Goal: Task Accomplishment & Management: Complete application form

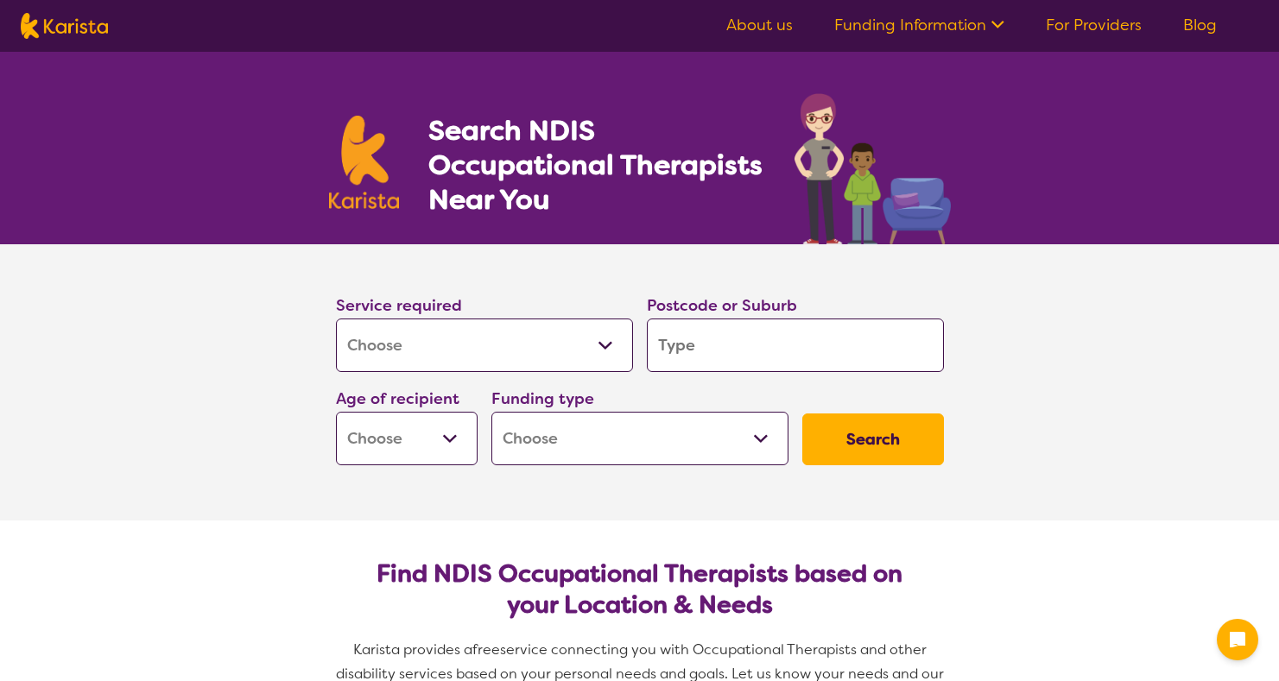
select select "[MEDICAL_DATA]"
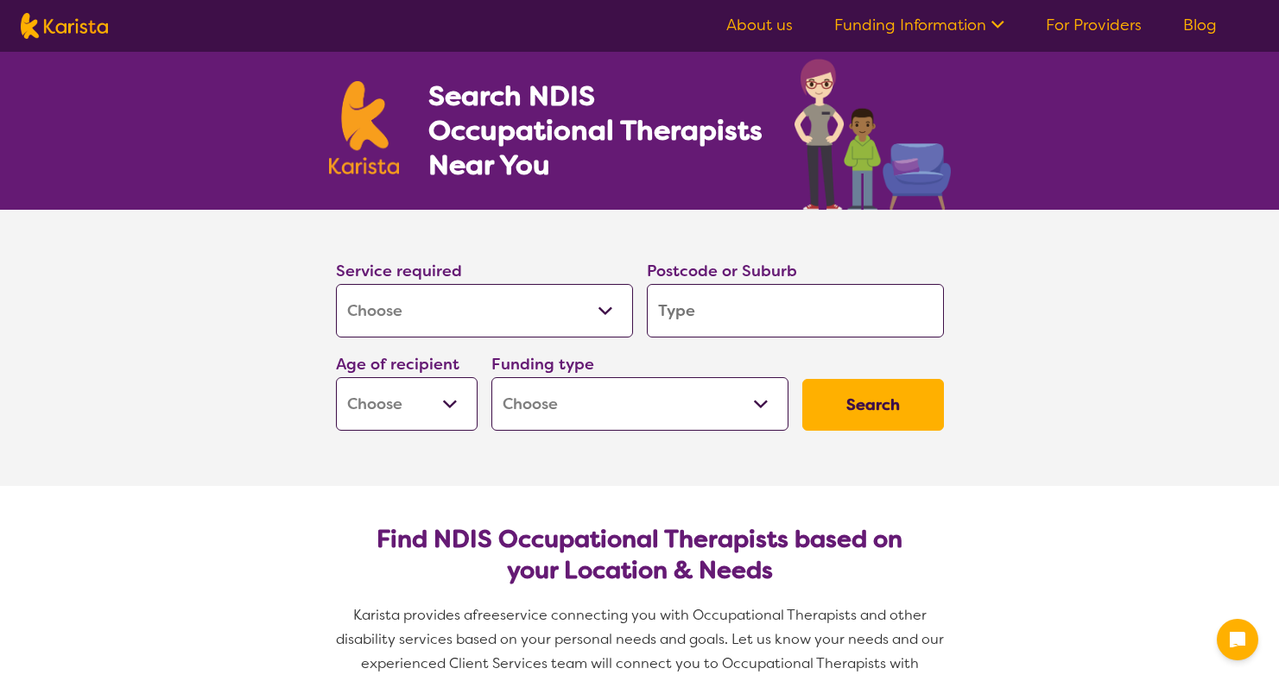
scroll to position [69, 0]
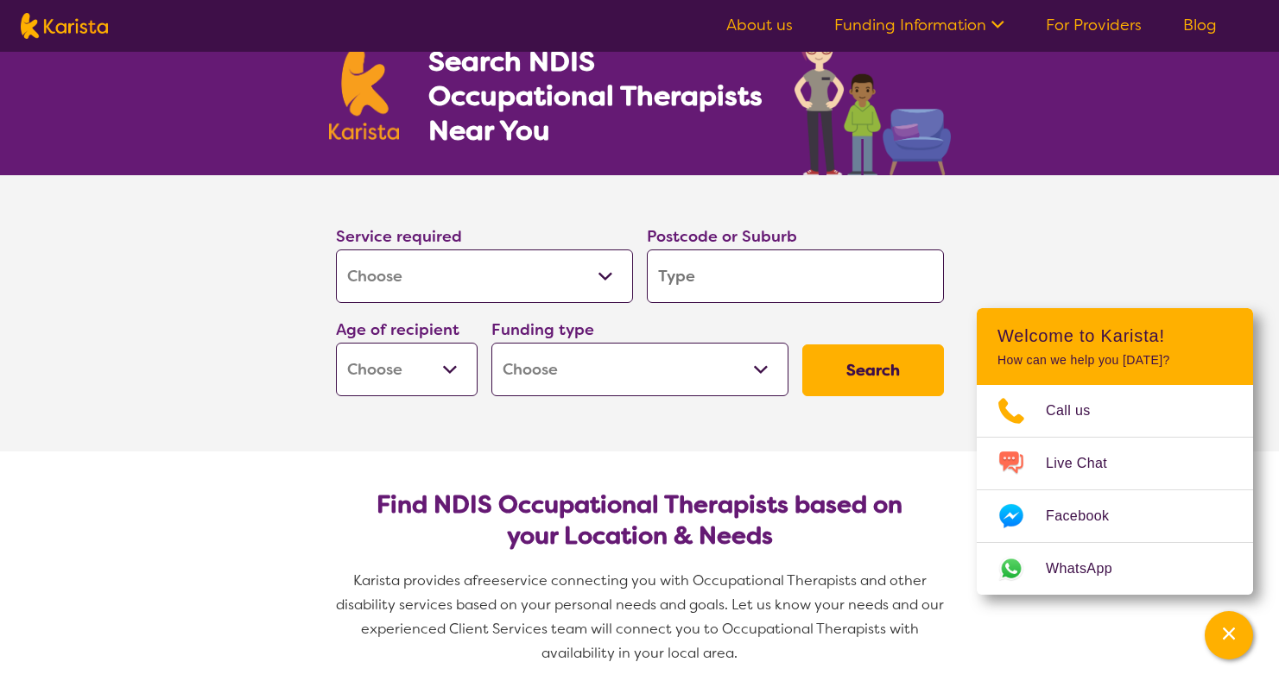
click at [737, 275] on input "search" at bounding box center [795, 277] width 297 height 54
type input "2145"
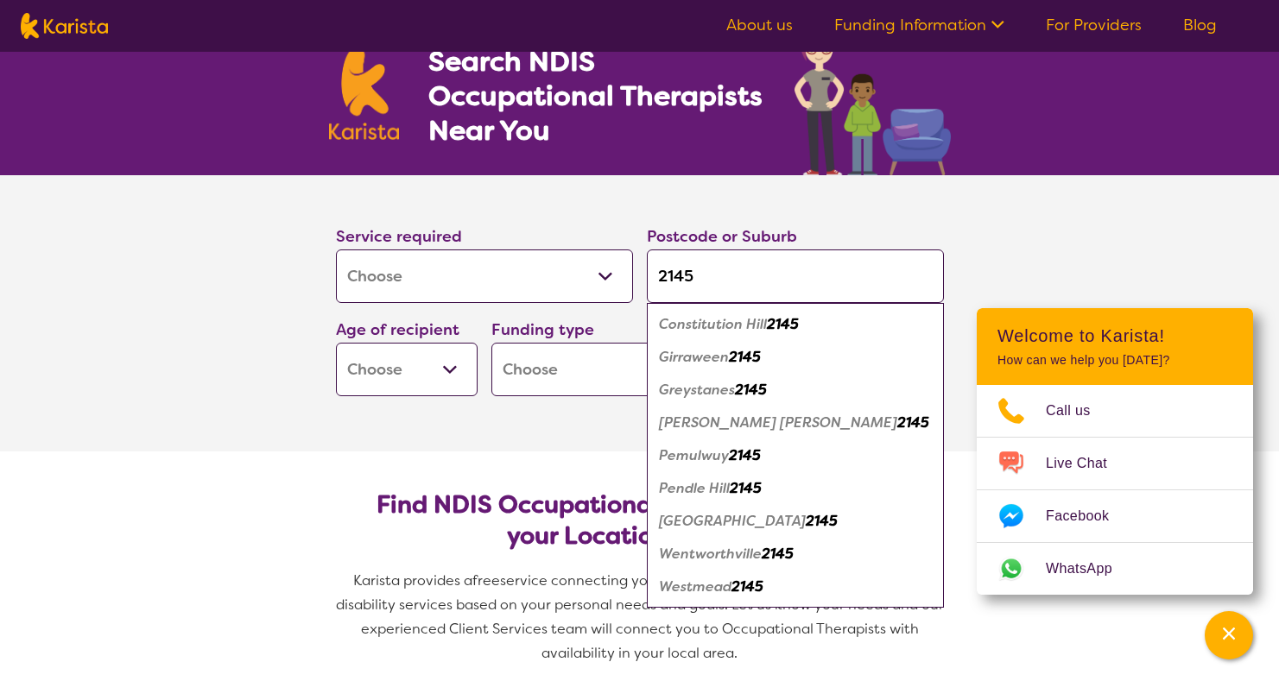
click at [445, 369] on select "Early Childhood - 0 to 9 Child - 10 to 11 Adolescent - 12 to 17 Adult - 18 to 6…" at bounding box center [407, 370] width 142 height 54
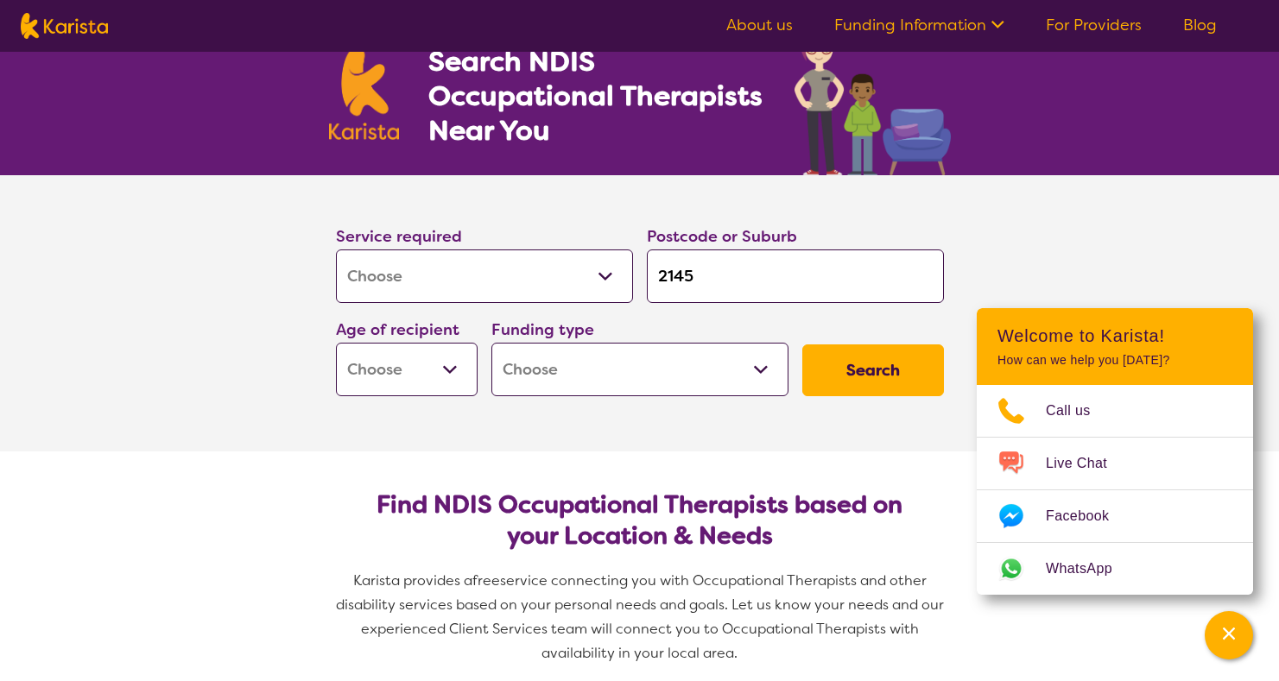
select select "CH"
click at [336, 343] on select "Early Childhood - 0 to 9 Child - 10 to 11 Adolescent - 12 to 17 Adult - 18 to 6…" at bounding box center [407, 370] width 142 height 54
select select "CH"
click at [597, 371] on select "Home Care Package (HCP) National Disability Insurance Scheme (NDIS) I don't know" at bounding box center [639, 370] width 297 height 54
select select "NDIS"
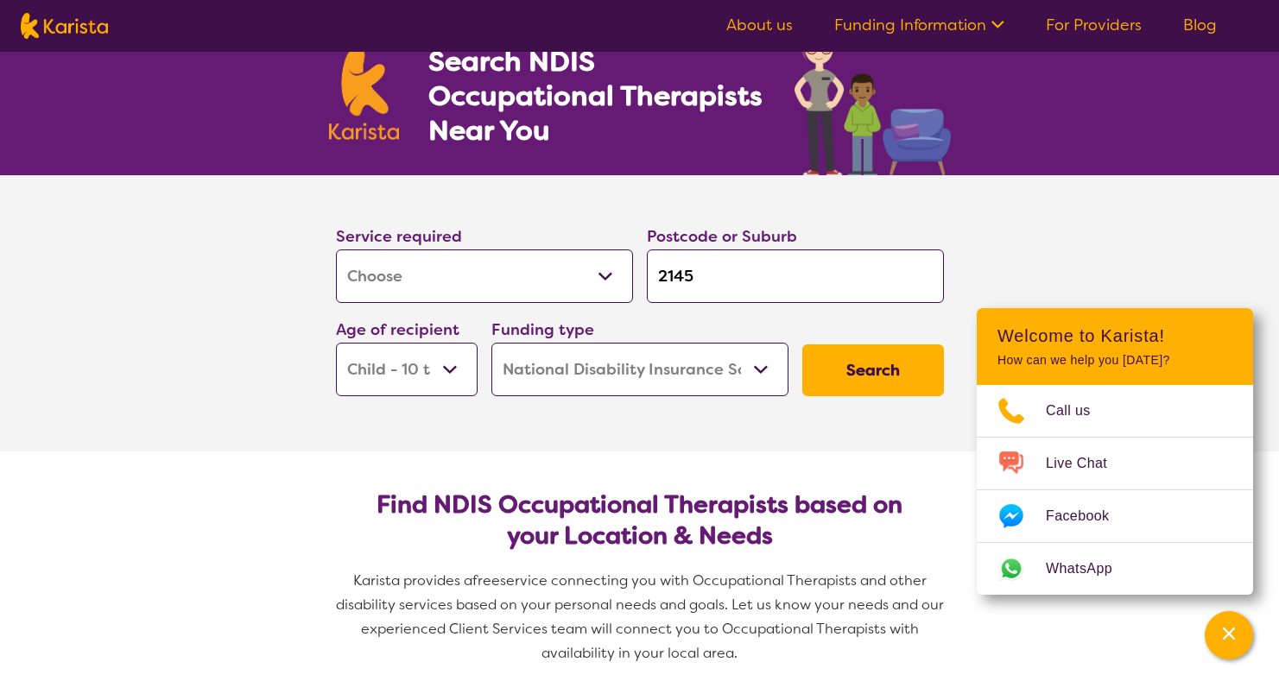
click at [491, 343] on select "Home Care Package (HCP) National Disability Insurance Scheme (NDIS) I don't know" at bounding box center [639, 370] width 297 height 54
select select "NDIS"
click at [853, 377] on button "Search" at bounding box center [873, 370] width 142 height 52
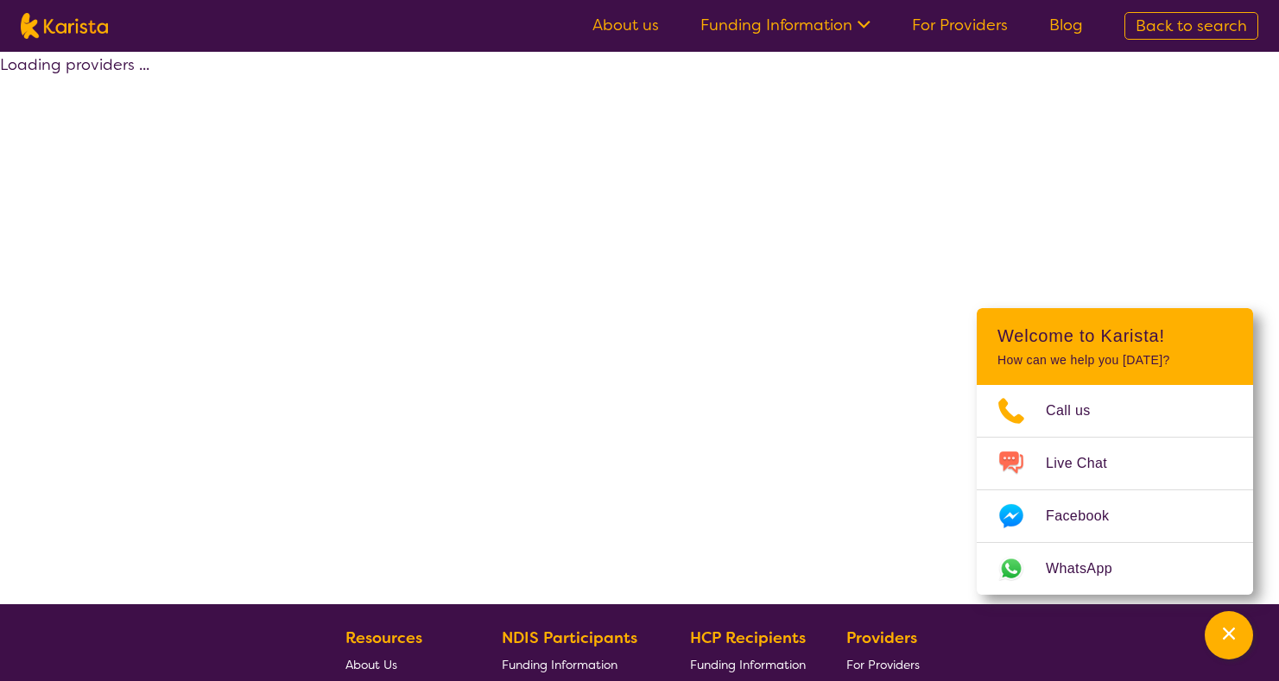
select select "by_score"
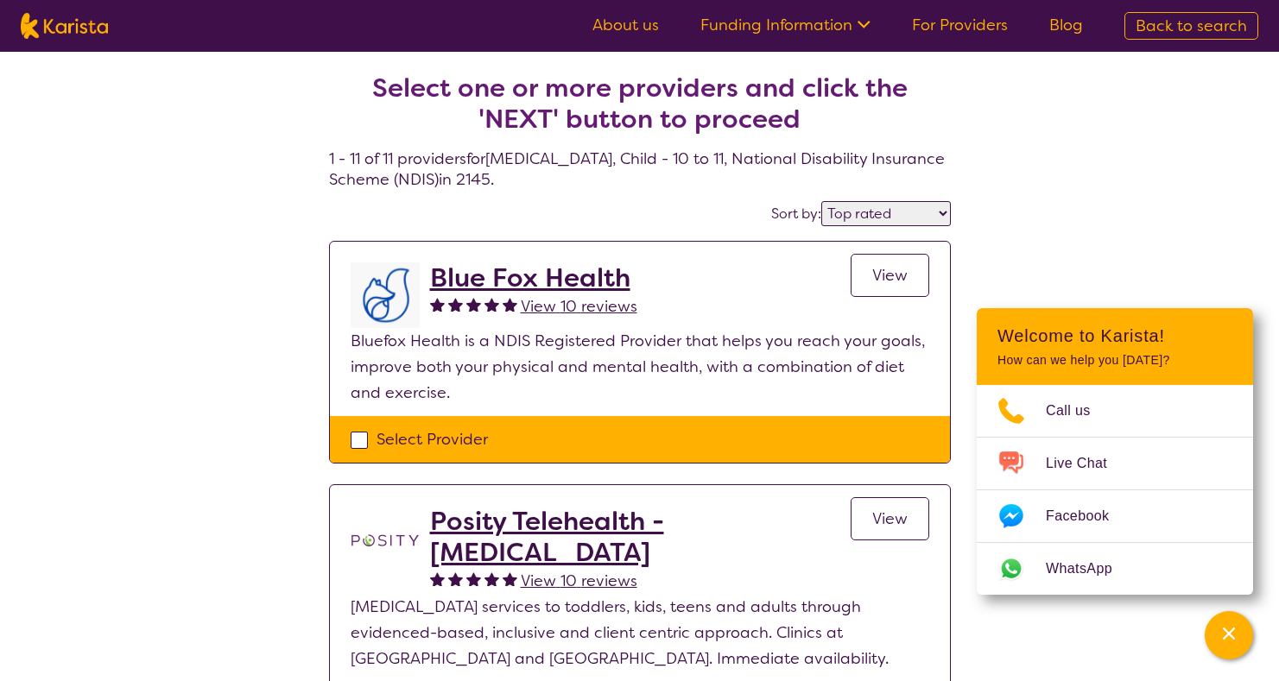
click at [884, 277] on span "View" at bounding box center [889, 275] width 35 height 21
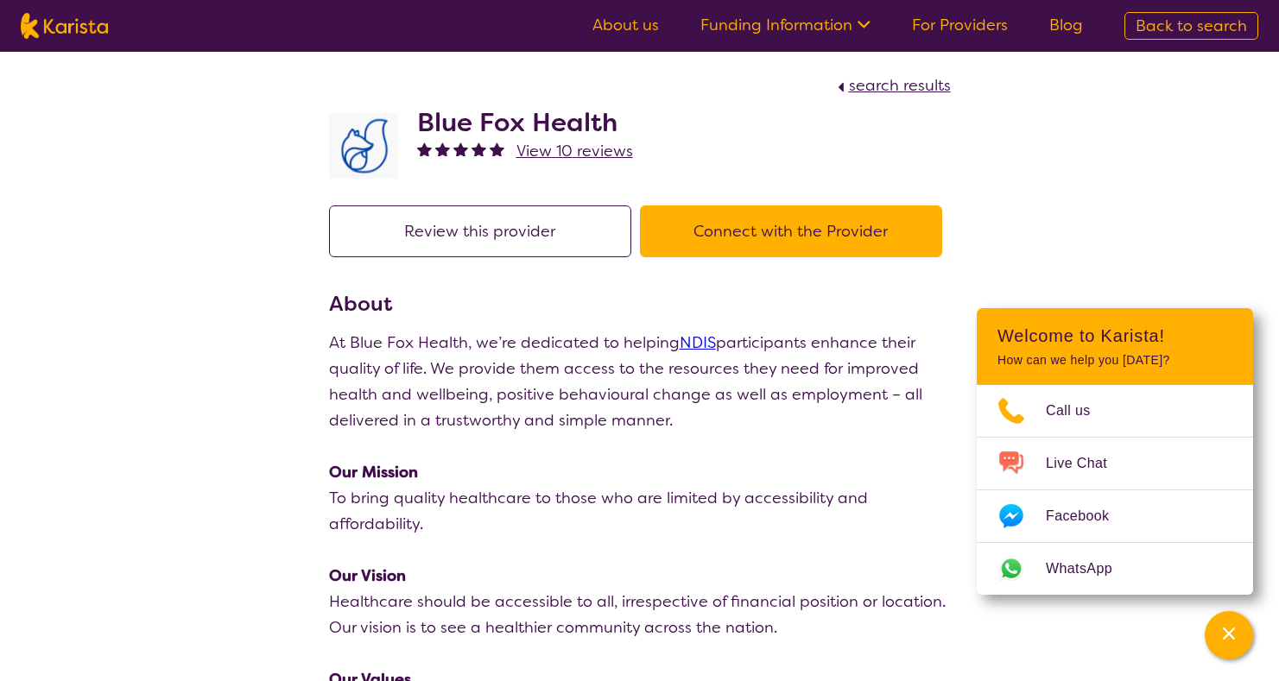
click at [815, 231] on button "Connect with the Provider" at bounding box center [791, 231] width 302 height 52
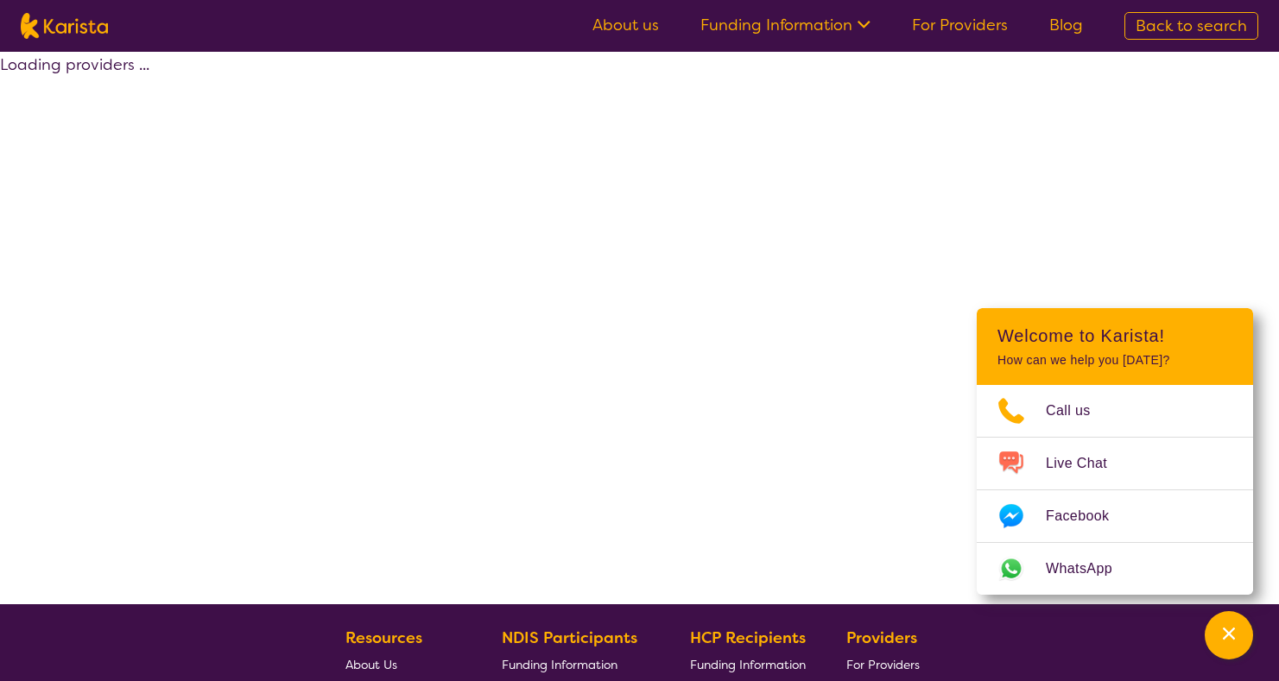
select select "by_score"
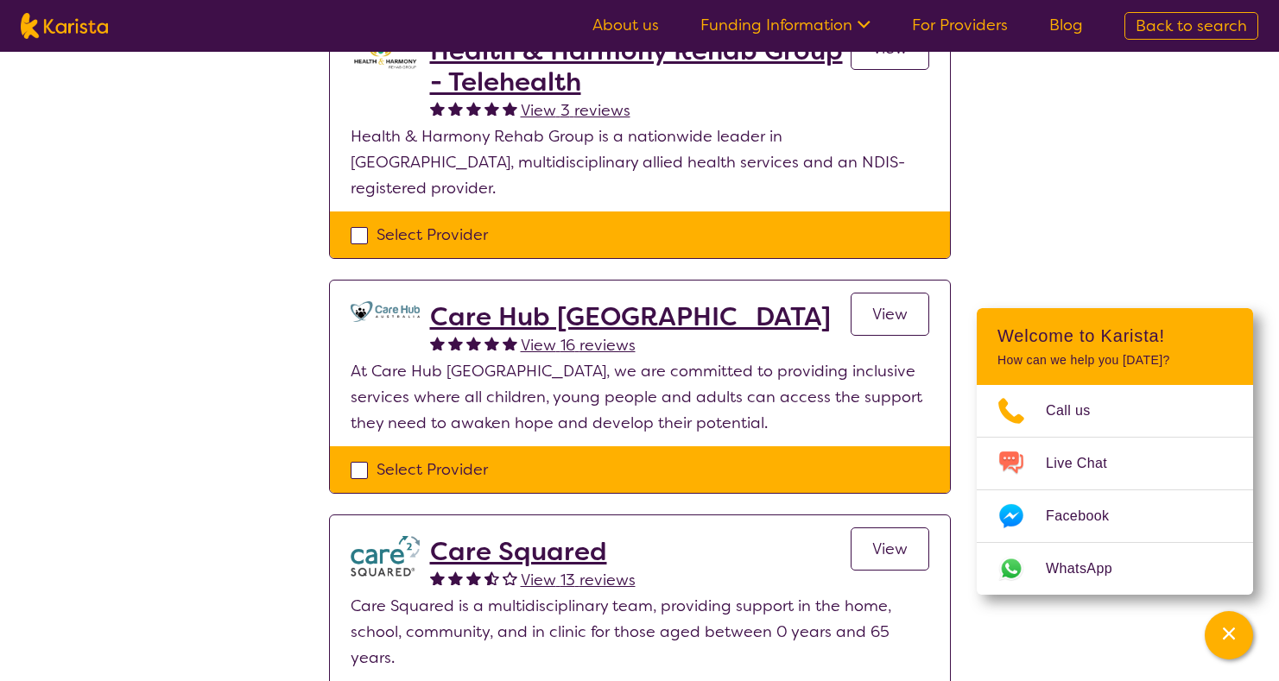
scroll to position [1450, 0]
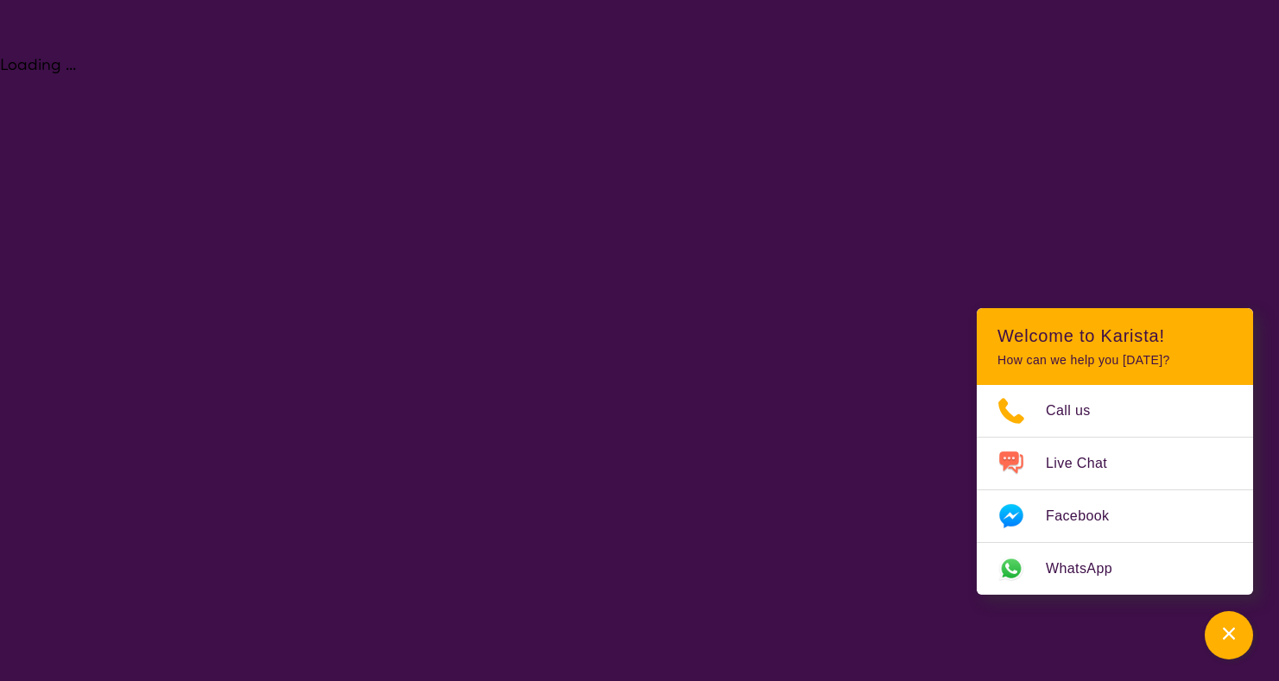
select select "[MEDICAL_DATA]"
select select "CH"
select select "NDIS"
select select "[MEDICAL_DATA]"
select select "CH"
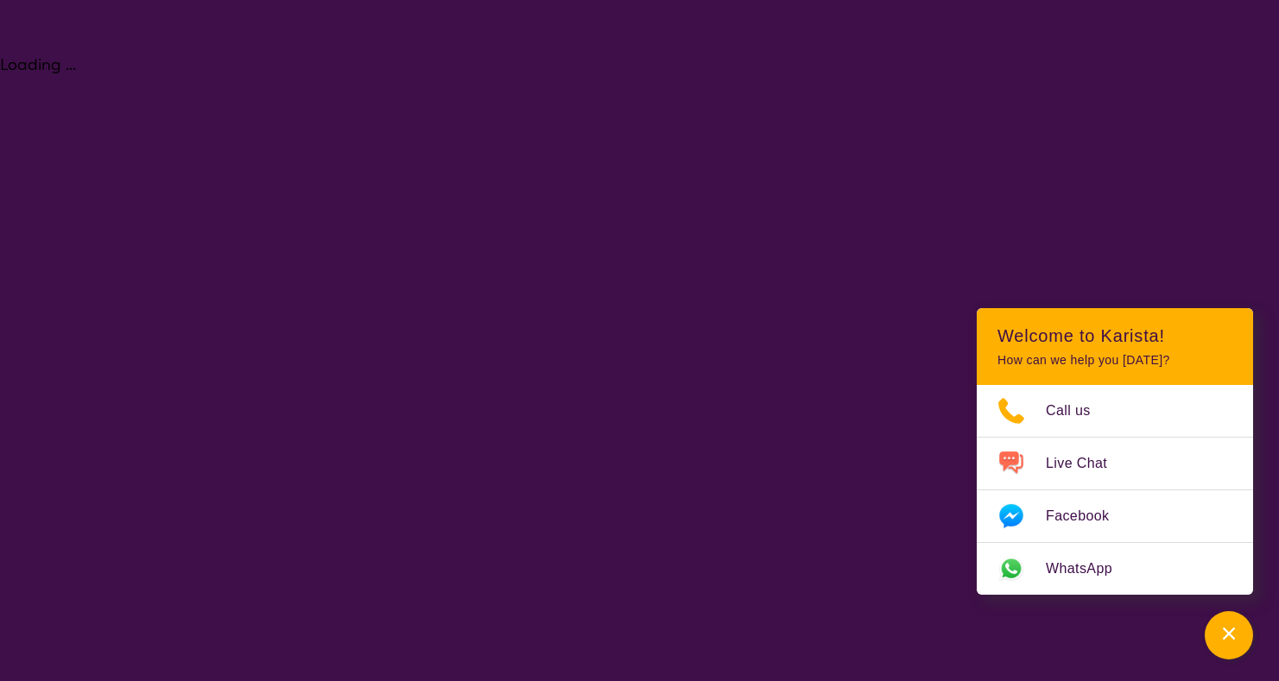
select select "NDIS"
